Goal: Navigation & Orientation: Find specific page/section

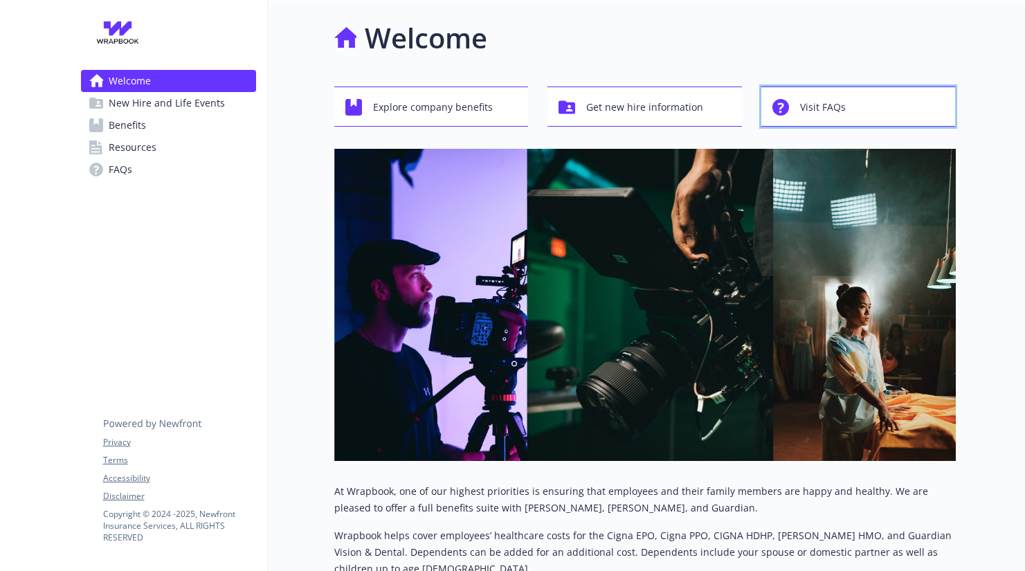
click at [796, 88] on button "Visit FAQs" at bounding box center [858, 107] width 194 height 40
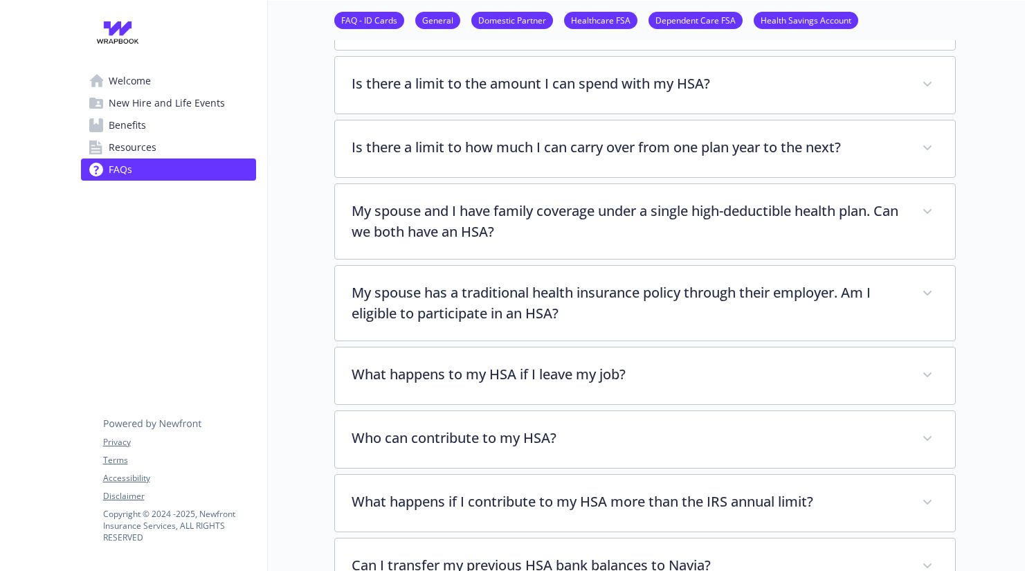
scroll to position [3043, 0]
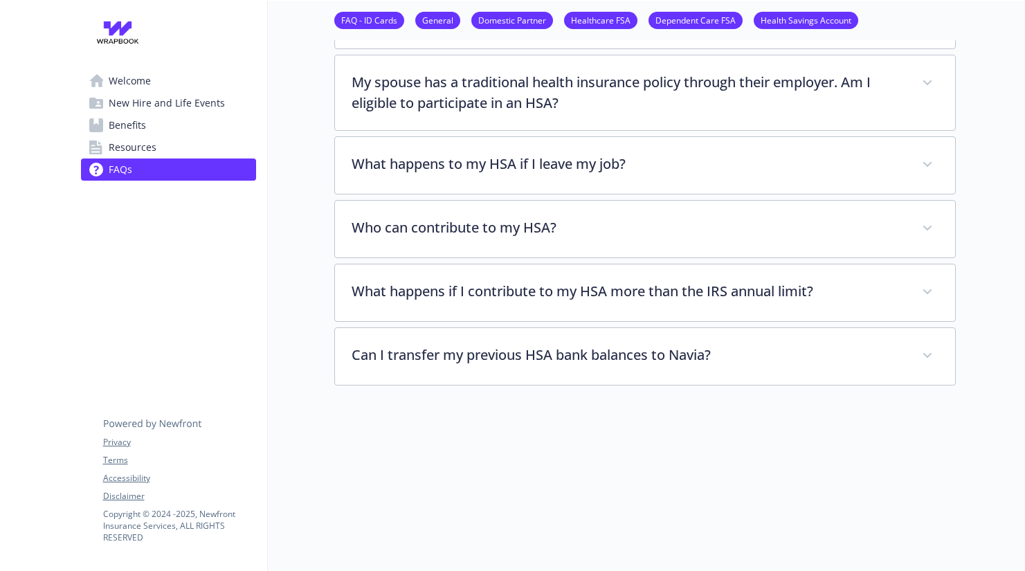
click at [149, 148] on span "Resources" at bounding box center [133, 147] width 48 height 22
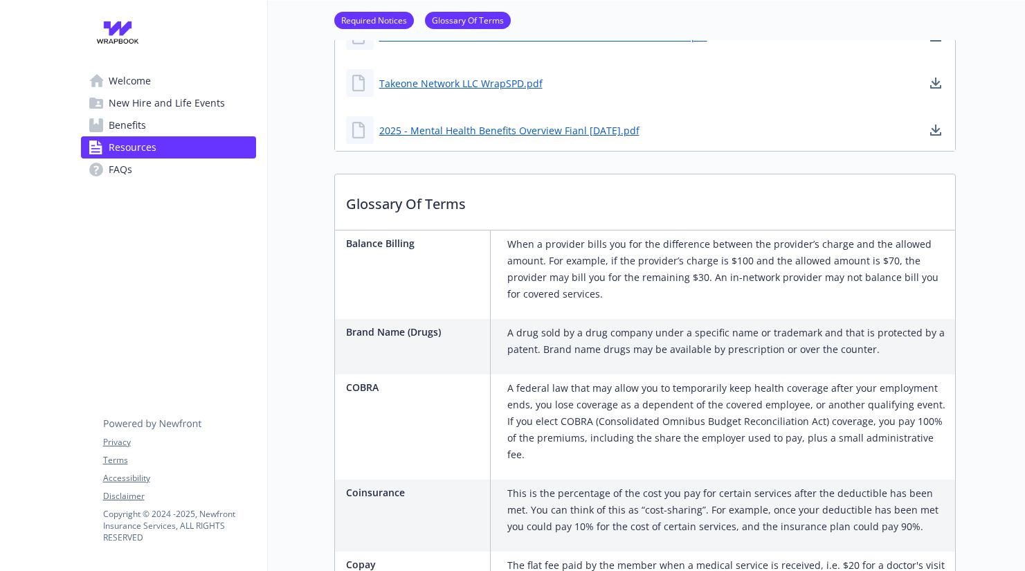
scroll to position [409, 0]
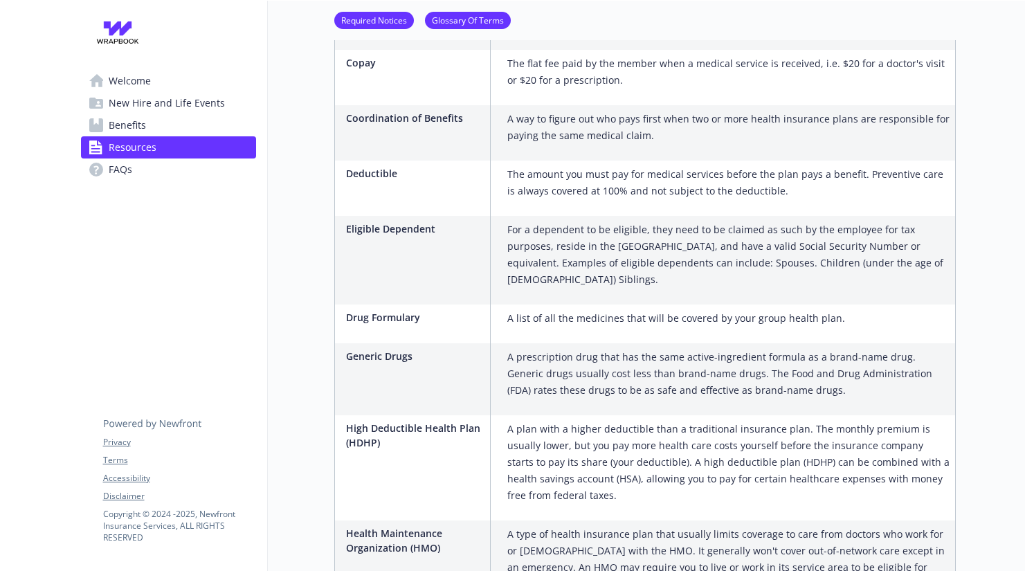
click at [114, 118] on span "Benefits" at bounding box center [127, 125] width 37 height 22
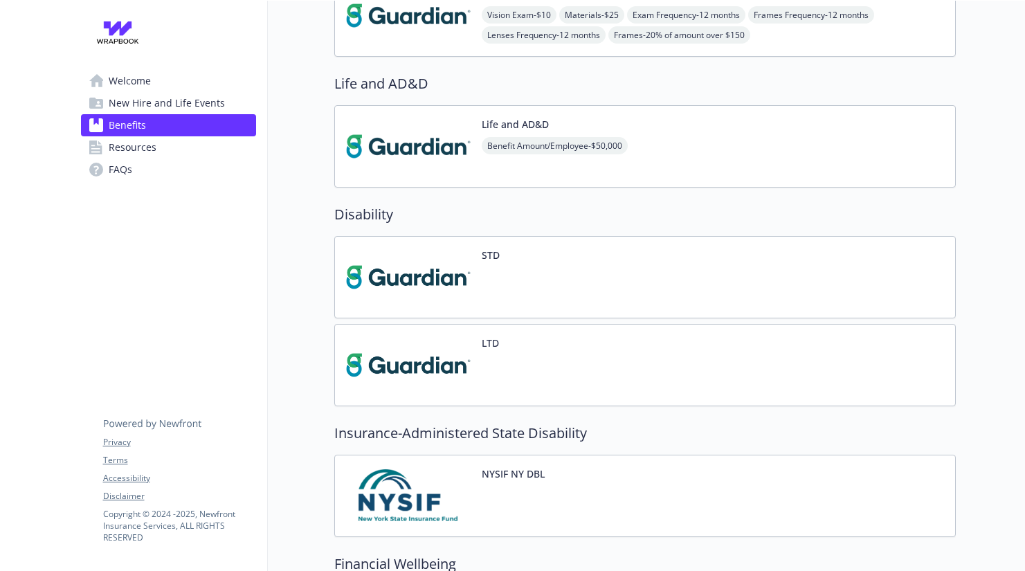
scroll to position [1559, 0]
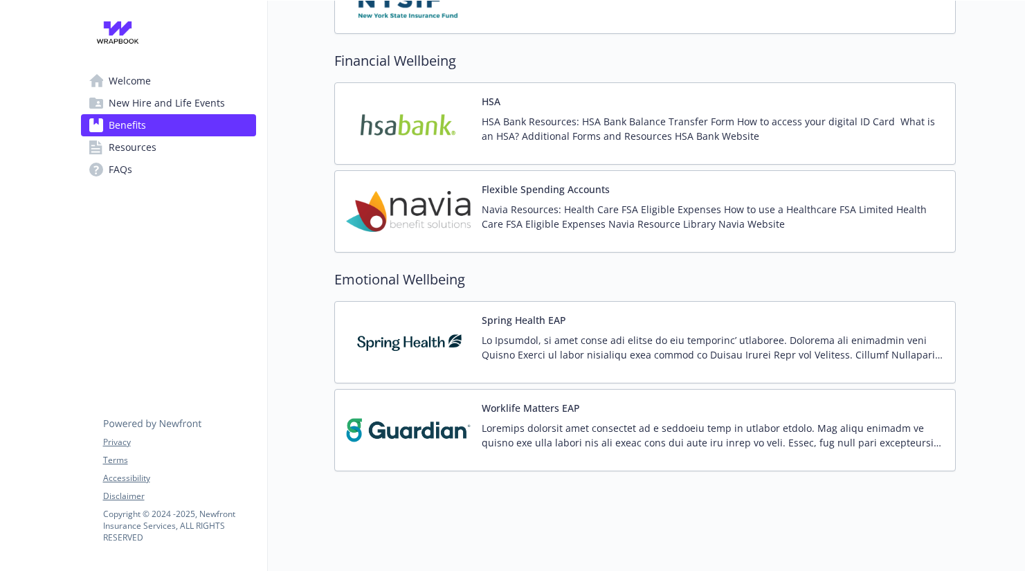
click at [133, 98] on span "New Hire and Life Events" at bounding box center [167, 103] width 116 height 22
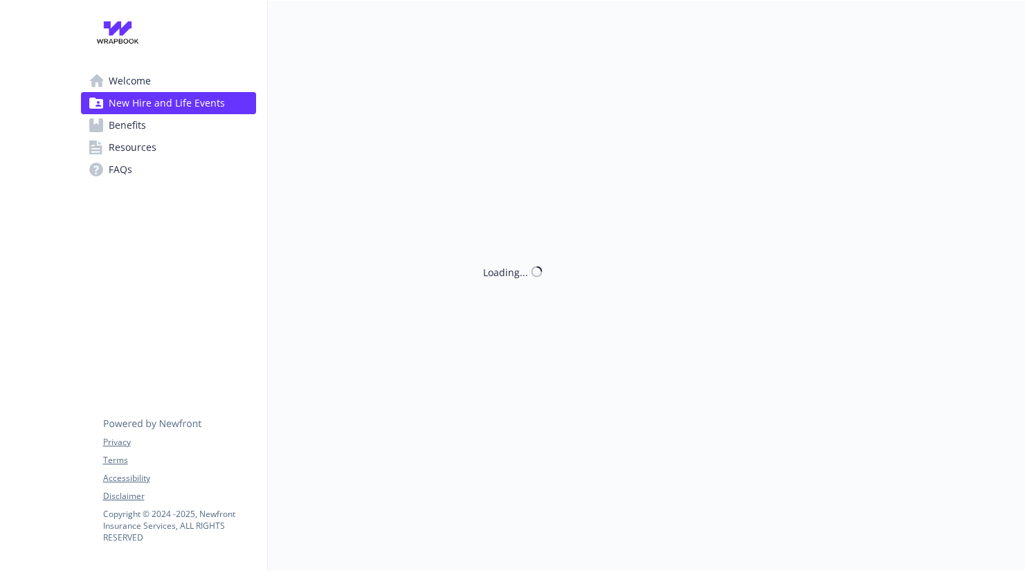
scroll to position [1, 0]
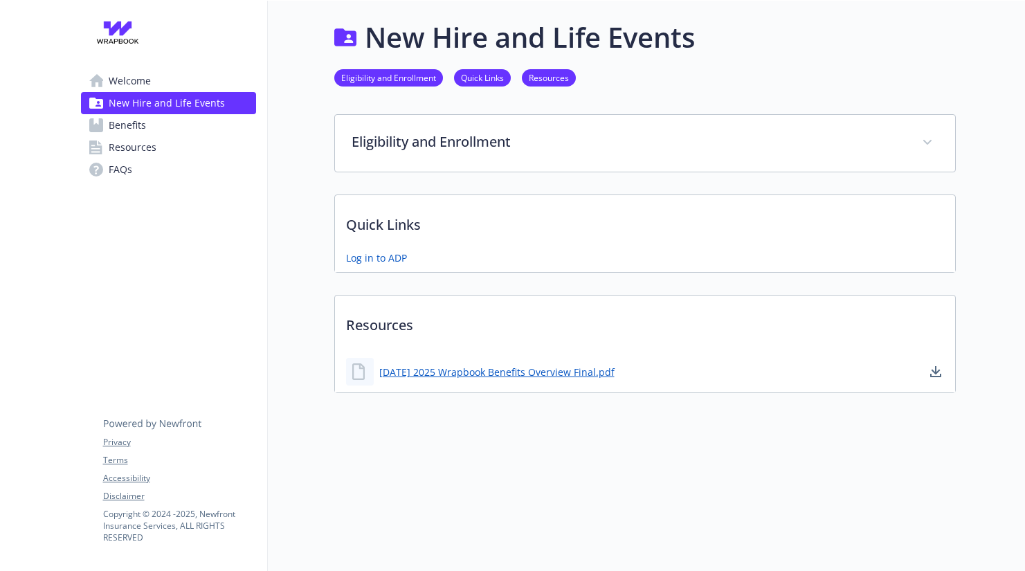
click at [127, 75] on span "Welcome" at bounding box center [130, 81] width 42 height 22
